Goal: Information Seeking & Learning: Learn about a topic

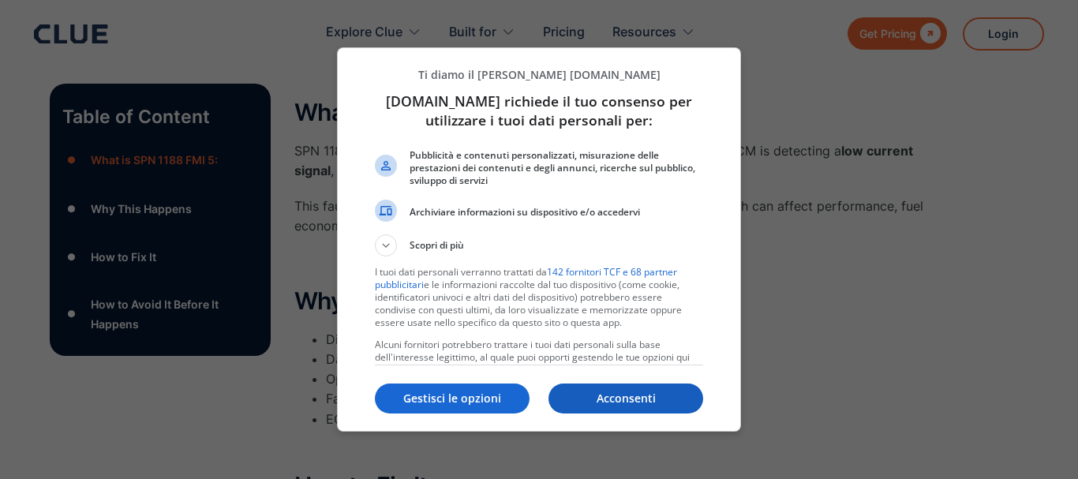
click at [630, 394] on p "Acconsenti" at bounding box center [625, 399] width 155 height 16
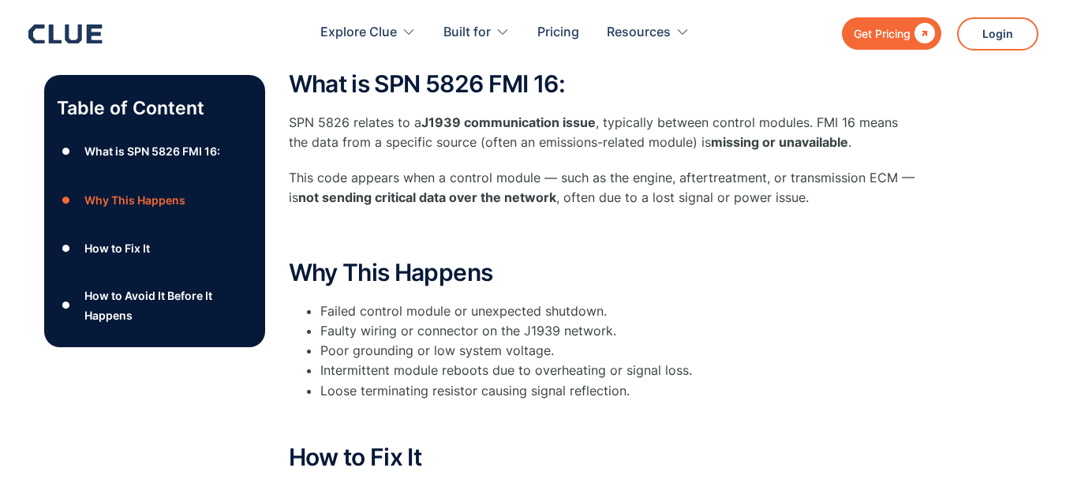
scroll to position [316, 0]
